Goal: Task Accomplishment & Management: Manage account settings

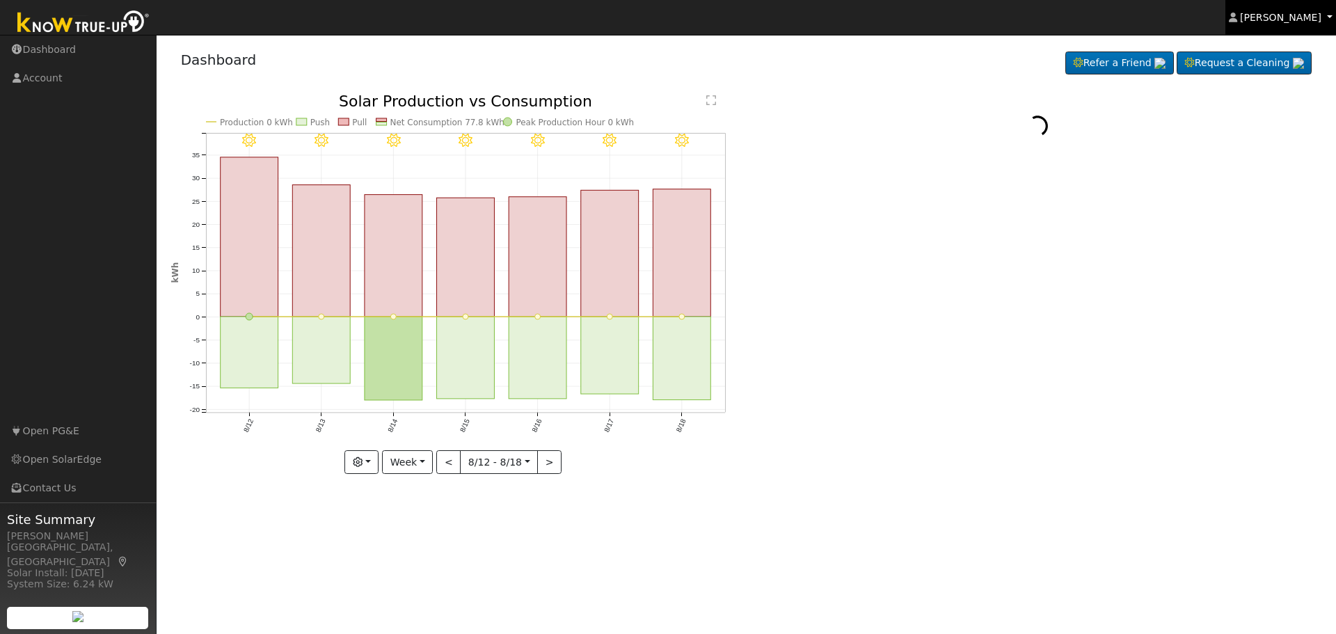
click at [1315, 18] on span "[PERSON_NAME]" at bounding box center [1280, 17] width 81 height 11
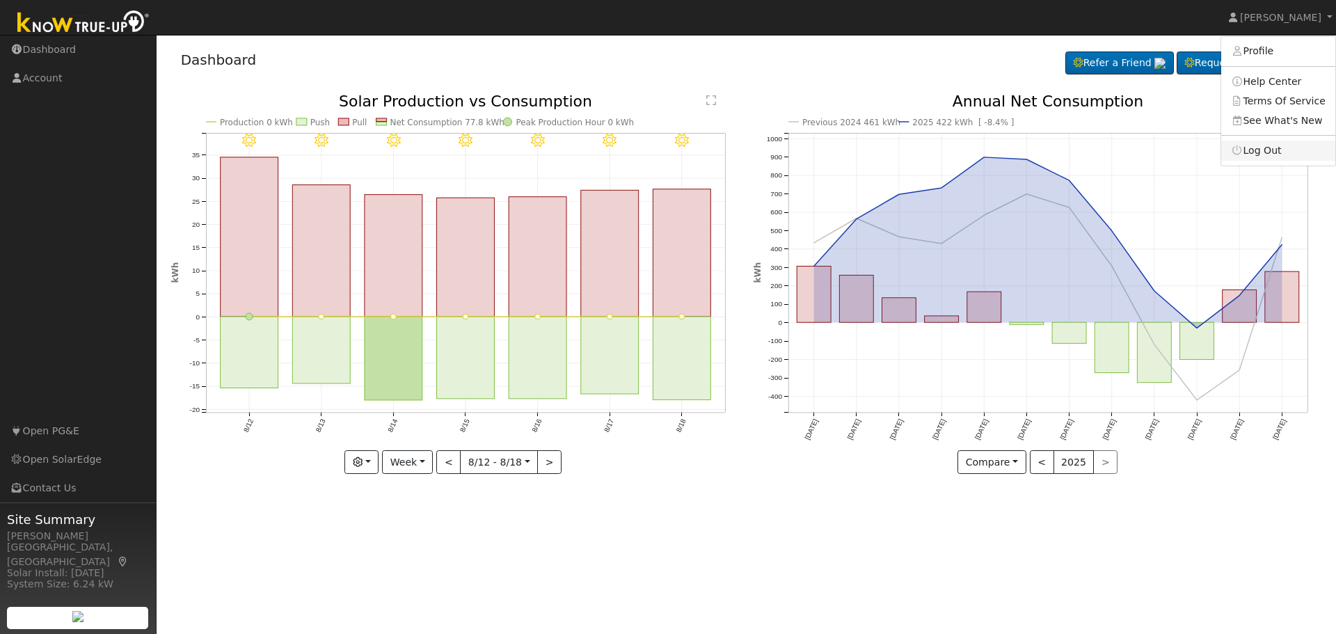
click at [1280, 149] on link "Log Out" at bounding box center [1278, 150] width 114 height 19
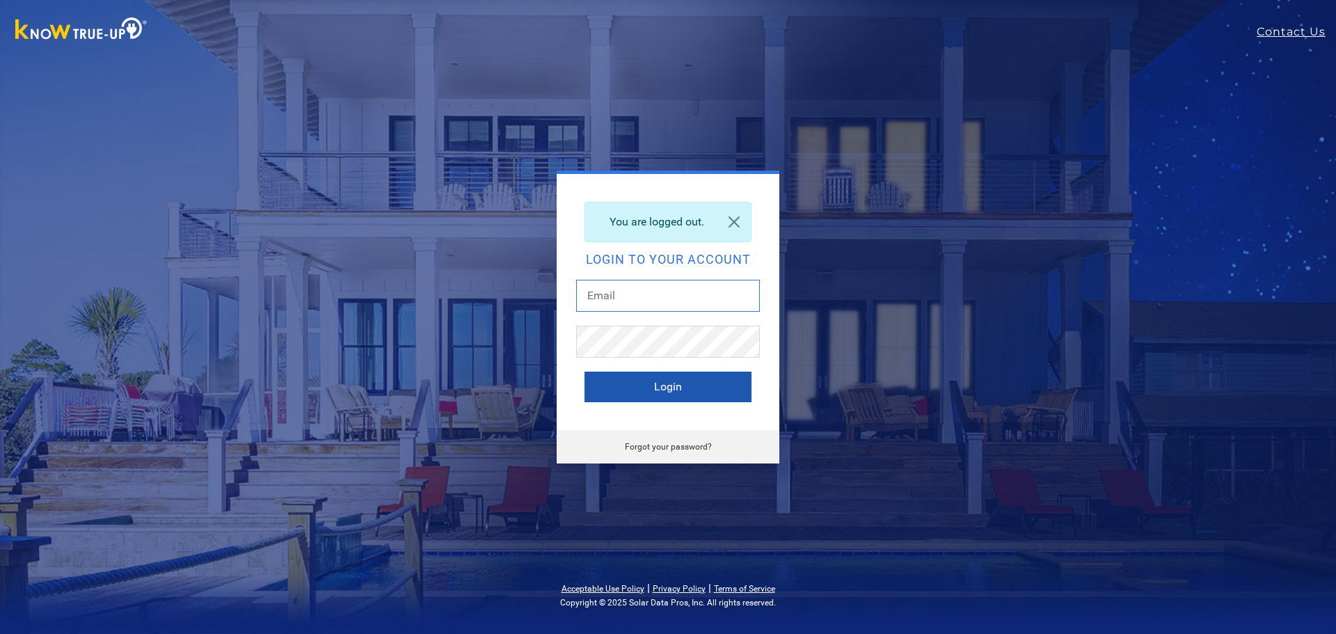
type input "nicolet@solarmaintenancepros.com"
click at [664, 393] on button "Login" at bounding box center [667, 386] width 167 height 31
